Goal: Navigation & Orientation: Find specific page/section

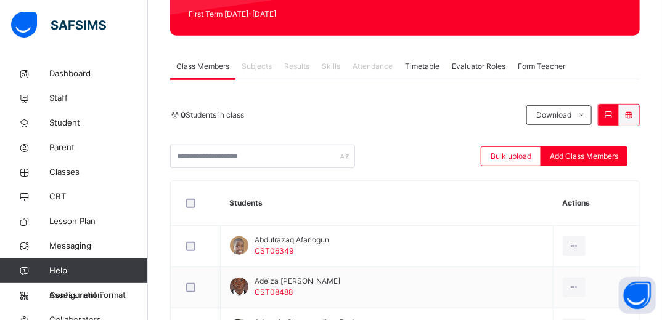
scroll to position [177, 0]
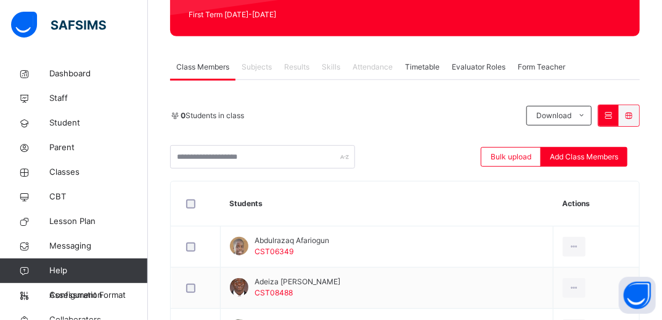
click at [255, 67] on span "Subjects" at bounding box center [257, 67] width 30 height 11
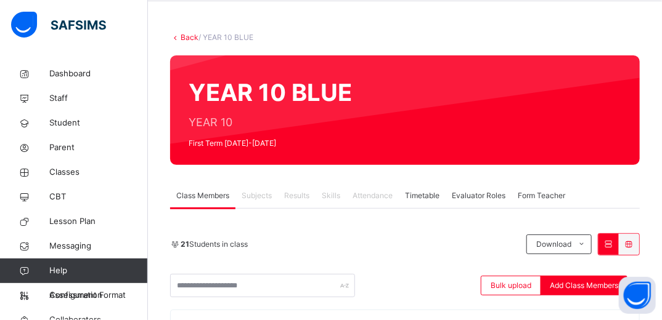
scroll to position [0, 0]
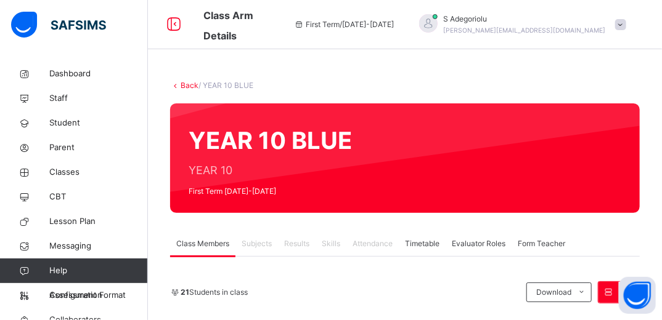
click at [255, 242] on span "Subjects" at bounding box center [257, 243] width 30 height 11
click at [62, 173] on span "Classes" at bounding box center [98, 172] width 99 height 12
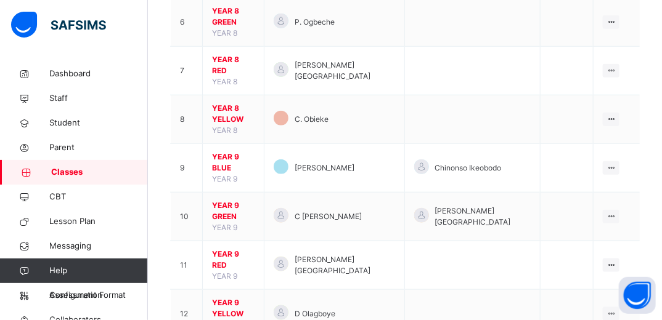
scroll to position [404, 0]
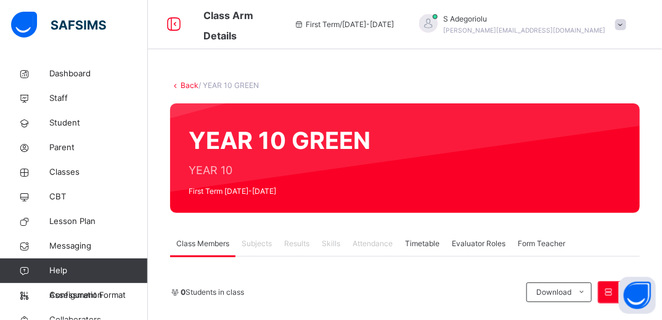
click at [181, 86] on link "Back" at bounding box center [190, 85] width 18 height 9
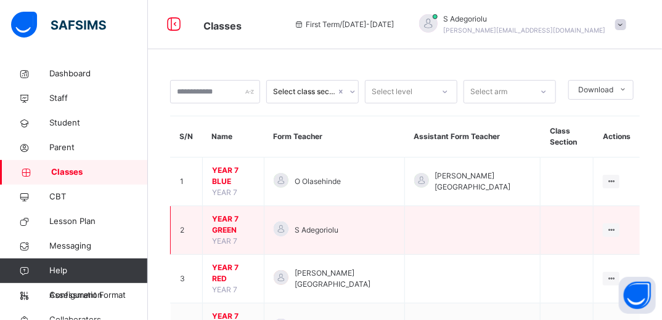
click at [294, 206] on td "S Adegoriolu" at bounding box center [334, 230] width 140 height 49
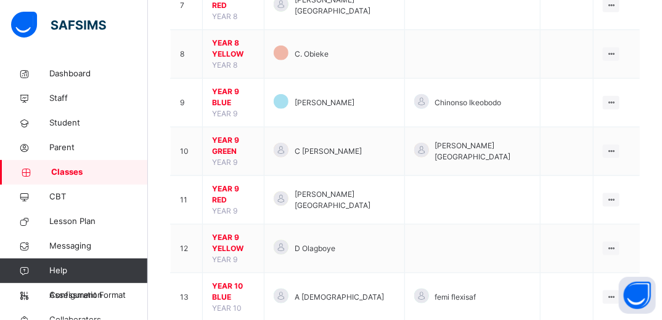
scroll to position [469, 0]
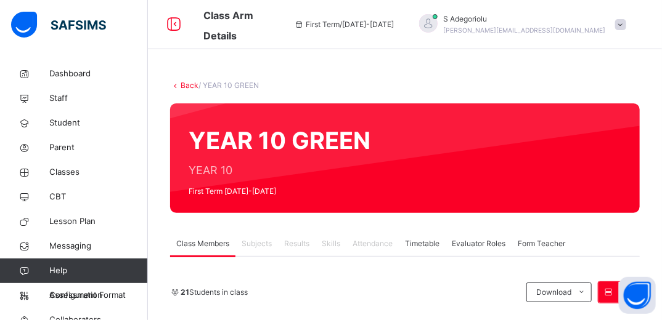
click at [187, 84] on link "Back" at bounding box center [190, 85] width 18 height 9
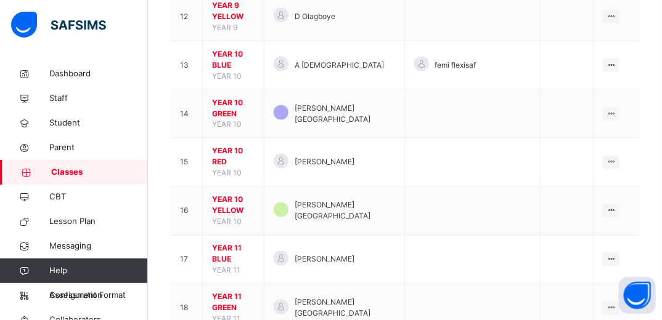
scroll to position [701, 0]
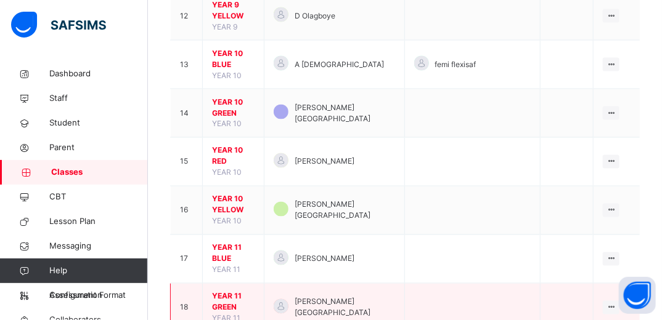
click at [249, 291] on span "YEAR 11 GREEN" at bounding box center [233, 302] width 43 height 22
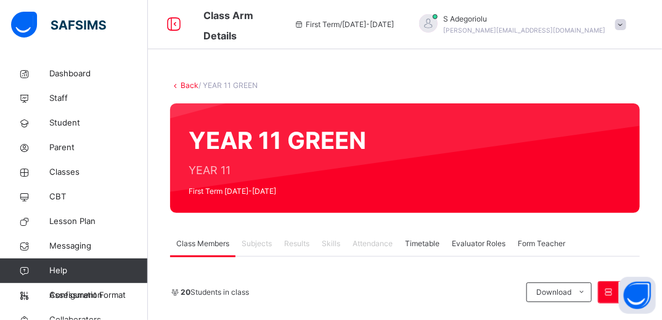
click at [187, 86] on link "Back" at bounding box center [190, 85] width 18 height 9
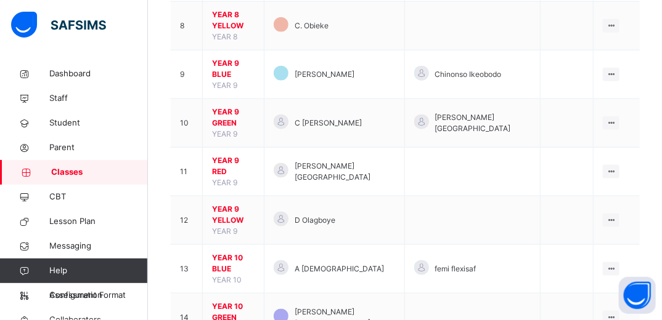
scroll to position [497, 0]
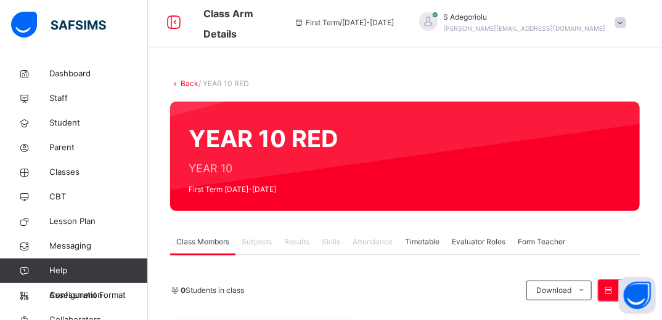
scroll to position [1, 0]
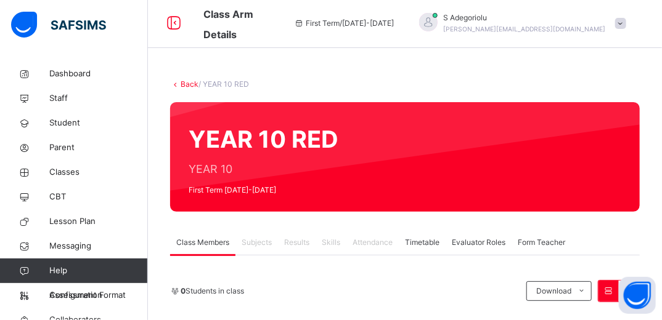
click at [187, 85] on link "Back" at bounding box center [190, 83] width 18 height 9
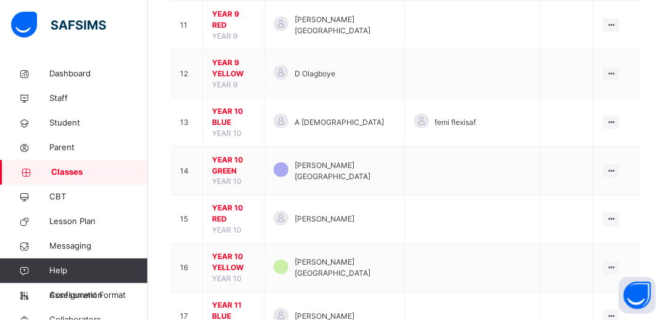
scroll to position [643, 0]
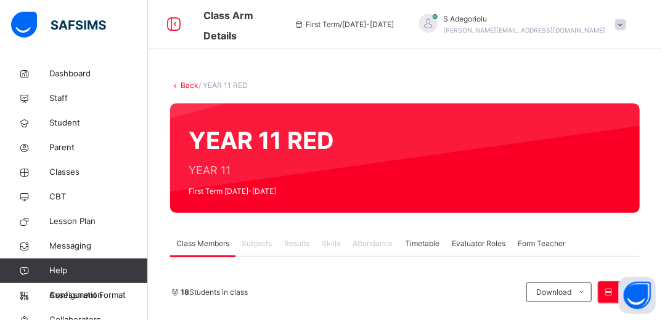
click at [185, 85] on link "Back" at bounding box center [190, 85] width 18 height 9
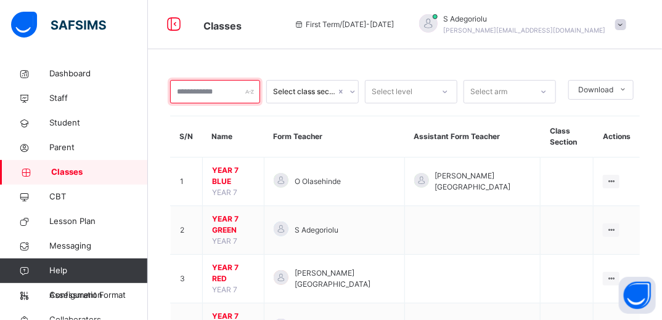
click at [185, 85] on input "text" at bounding box center [215, 91] width 90 height 23
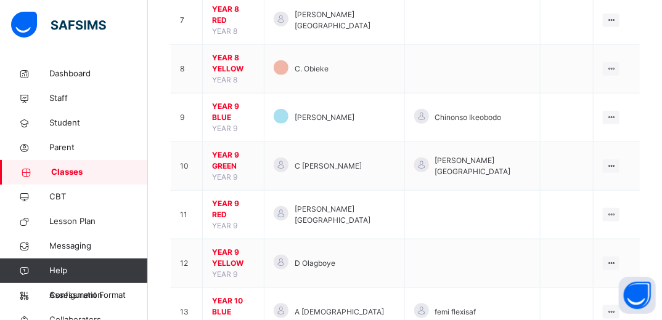
scroll to position [453, 0]
click at [185, 191] on td "11" at bounding box center [187, 215] width 32 height 49
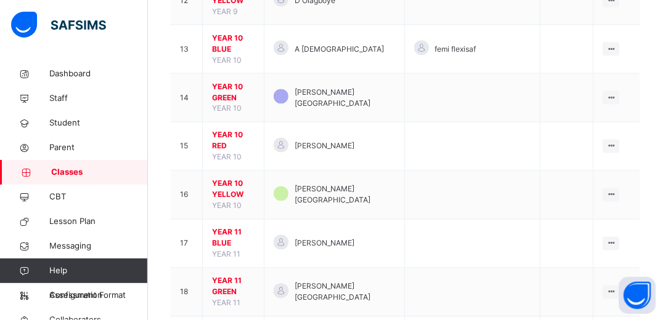
scroll to position [720, 0]
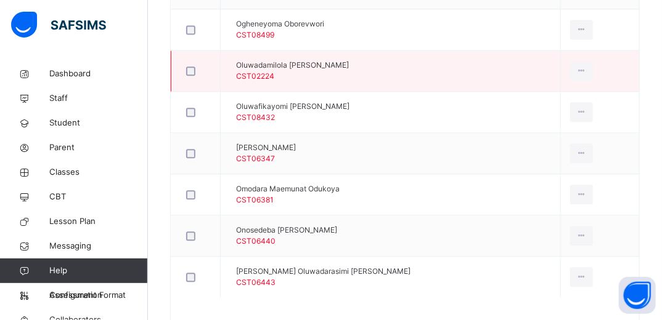
scroll to position [973, 0]
